Goal: Task Accomplishment & Management: Use online tool/utility

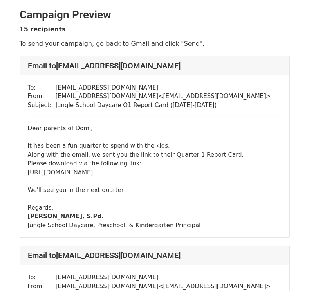
drag, startPoint x: 27, startPoint y: 172, endPoint x: 266, endPoint y: 172, distance: 238.9
click at [266, 172] on div "To: ettamarietta88@gmail.com From: js.principal.kindergarten@gmail.com < js.pri…" at bounding box center [154, 157] width 269 height 163
copy div "https://drive.google.com/file/d/1ItKbSf6Tgz6uFHyrxgQMJ9up7DFvJ9pS/view?usp=driv…"
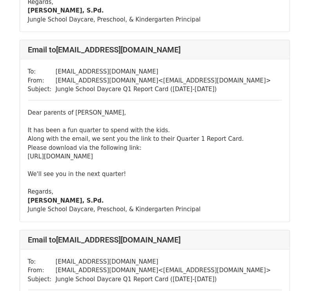
scroll to position [979, 0]
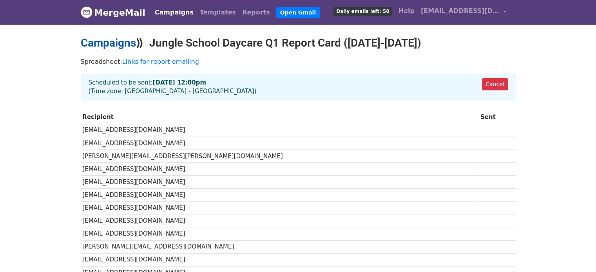
click at [124, 47] on link "Campaigns" at bounding box center [108, 42] width 55 height 13
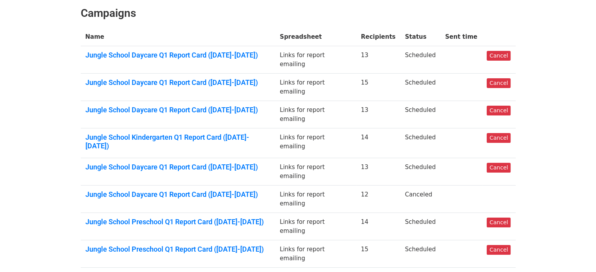
scroll to position [117, 0]
